Goal: Information Seeking & Learning: Check status

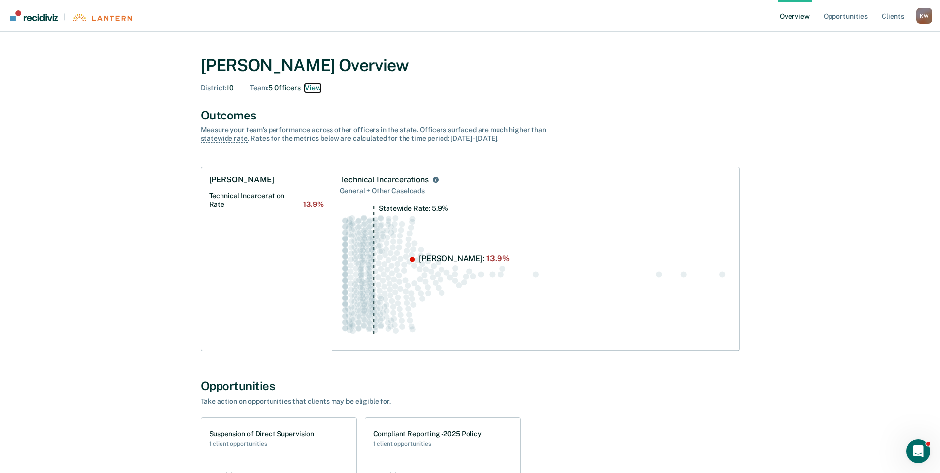
click at [317, 88] on button "View" at bounding box center [313, 88] width 16 height 8
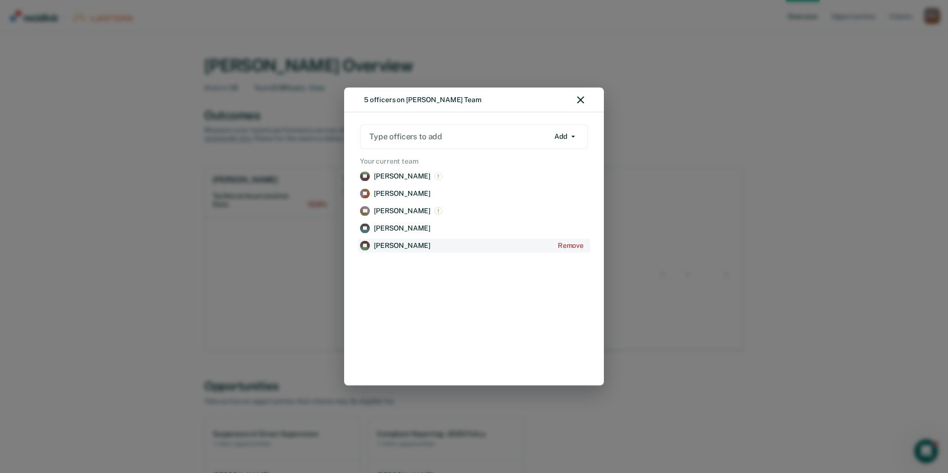
click at [387, 244] on p "[PERSON_NAME]" at bounding box center [402, 245] width 57 height 8
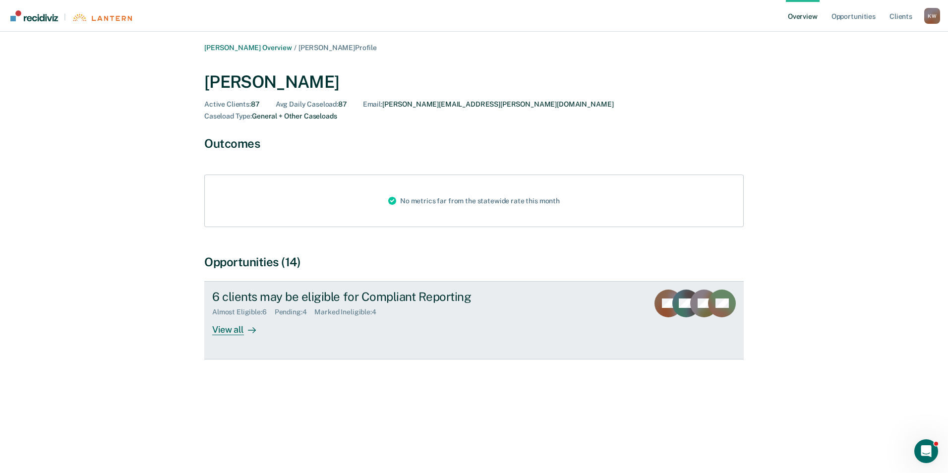
click at [227, 319] on div "View all" at bounding box center [240, 325] width 56 height 19
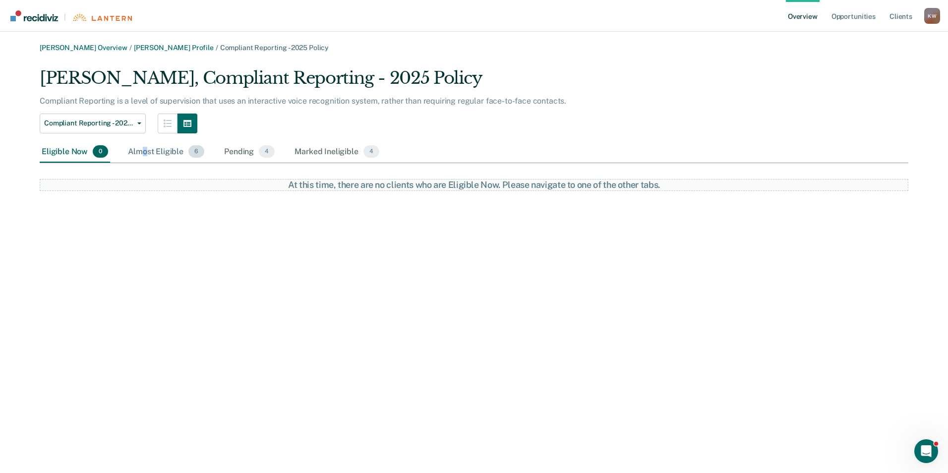
click at [145, 151] on div "Almost Eligible 6" at bounding box center [166, 152] width 80 height 22
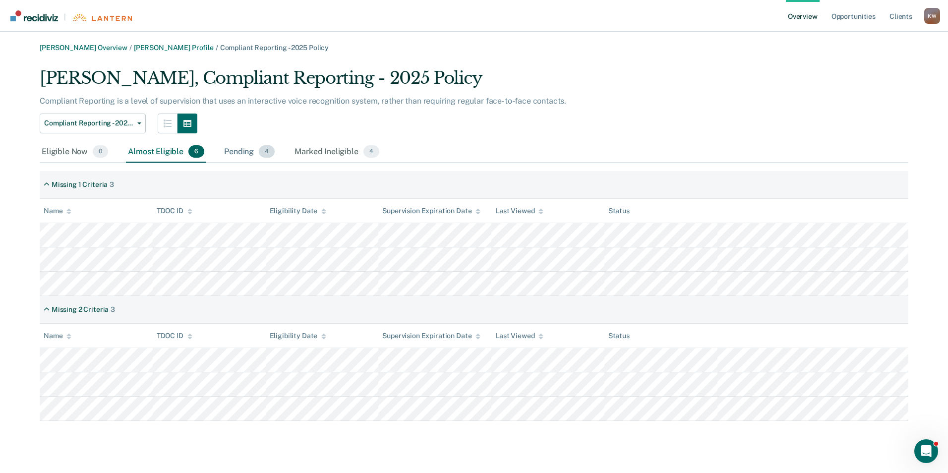
drag, startPoint x: 145, startPoint y: 151, endPoint x: 229, endPoint y: 153, distance: 84.3
click at [229, 153] on div "Pending 4" at bounding box center [249, 152] width 55 height 22
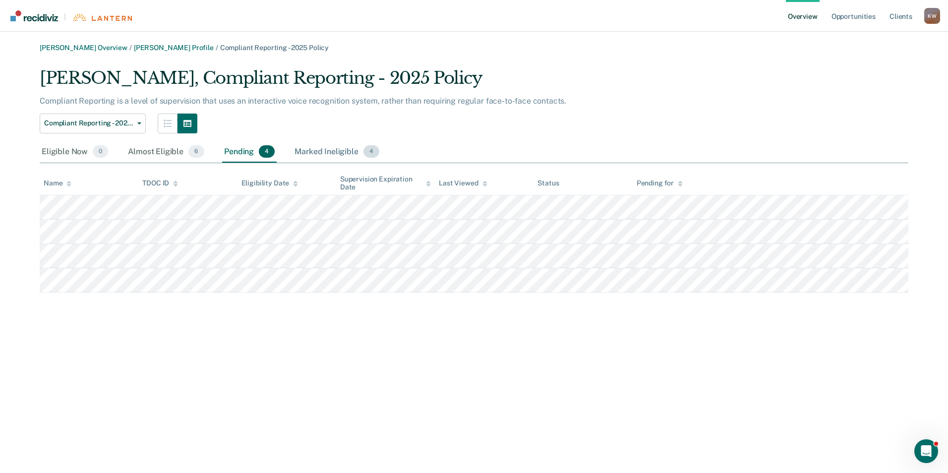
click at [319, 149] on div "Marked Ineligible 4" at bounding box center [336, 152] width 89 height 22
click at [63, 152] on div "Eligible Now 0" at bounding box center [75, 152] width 70 height 22
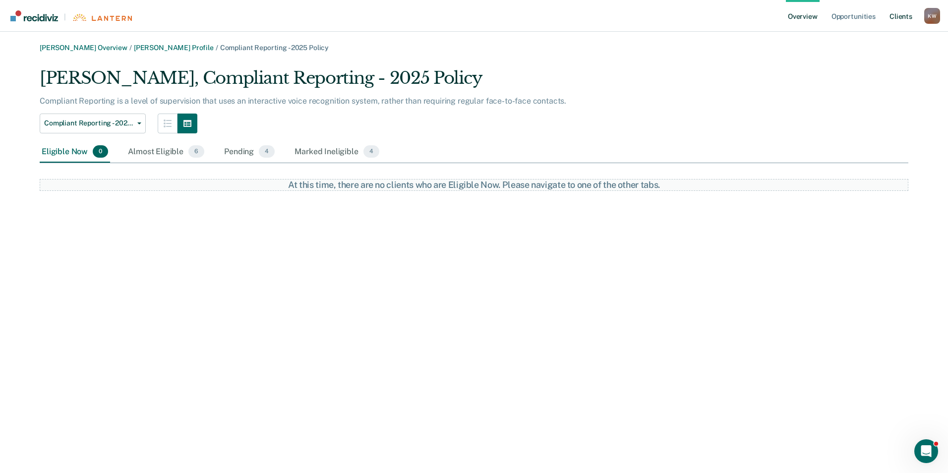
click at [902, 20] on link "Client s" at bounding box center [900, 16] width 27 height 32
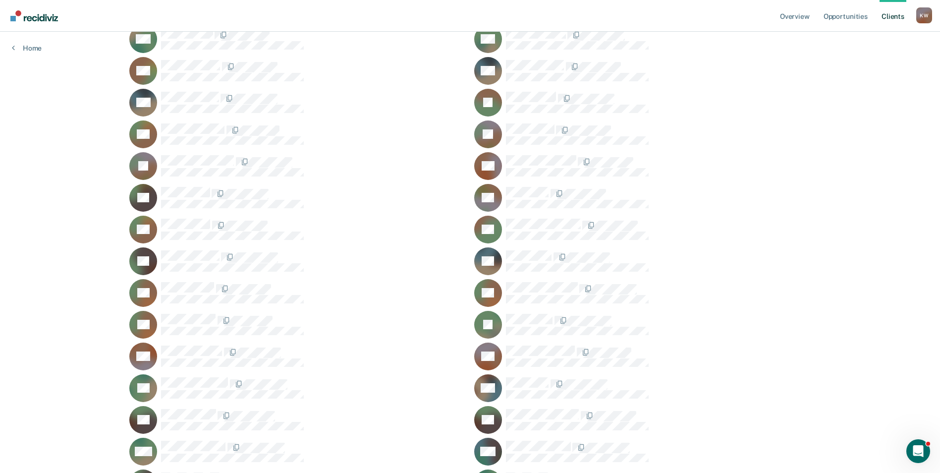
scroll to position [991, 0]
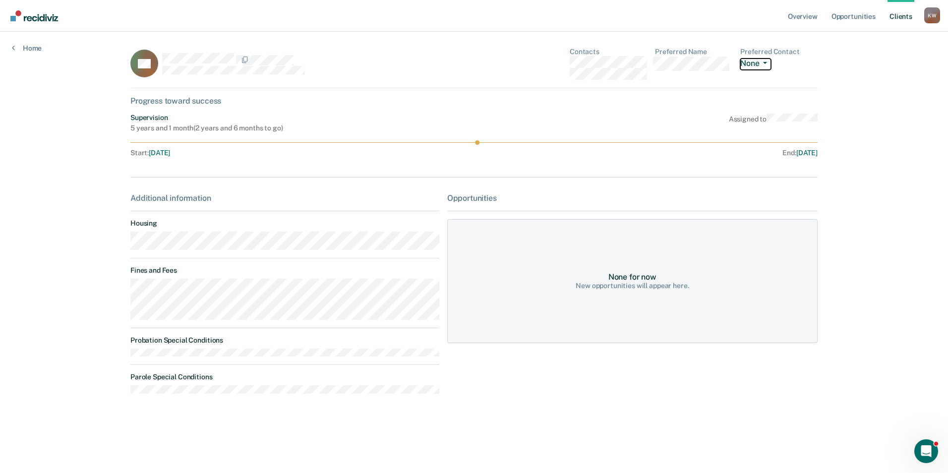
click at [763, 58] on button "None" at bounding box center [755, 63] width 31 height 11
click at [898, 15] on link "Client s" at bounding box center [900, 16] width 27 height 32
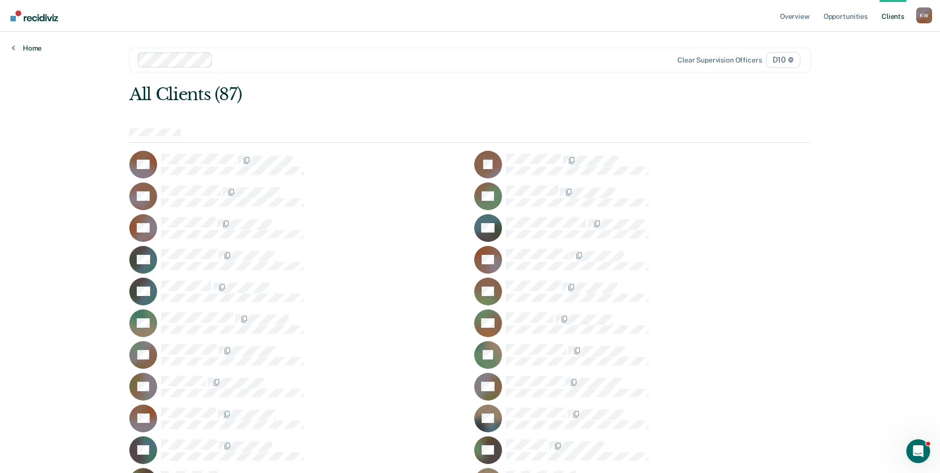
click at [27, 46] on link "Home" at bounding box center [27, 48] width 30 height 9
